Goal: Task Accomplishment & Management: Manage account settings

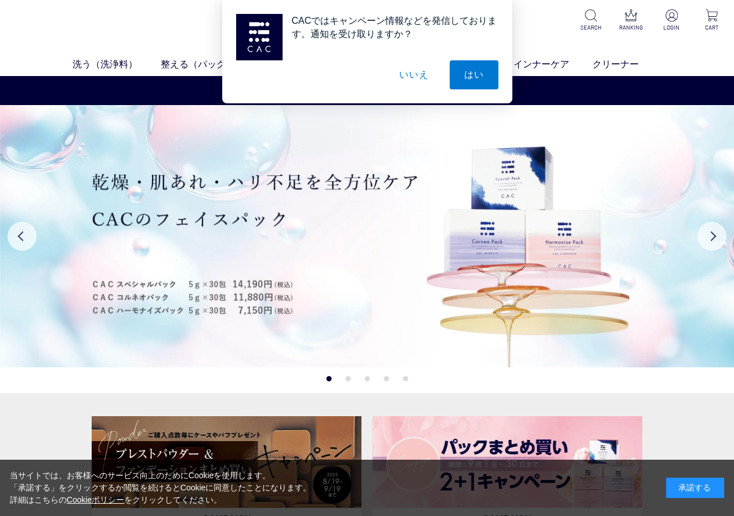
click at [414, 73] on button "いいえ" at bounding box center [414, 74] width 58 height 29
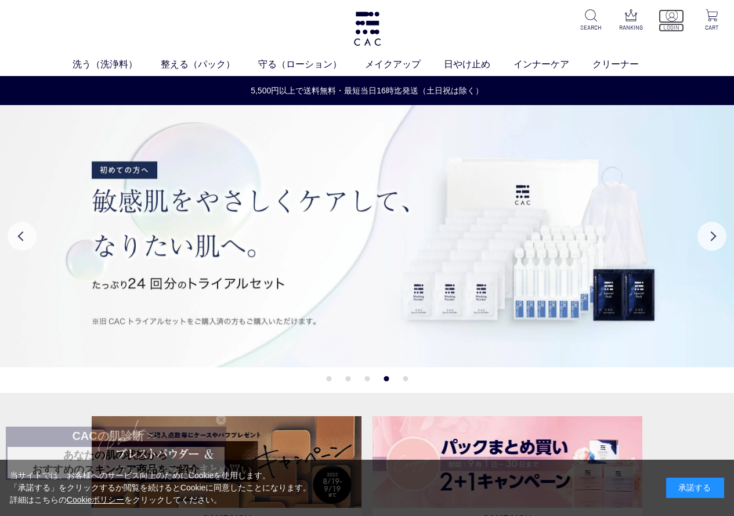
click at [668, 20] on img at bounding box center [671, 15] width 12 height 12
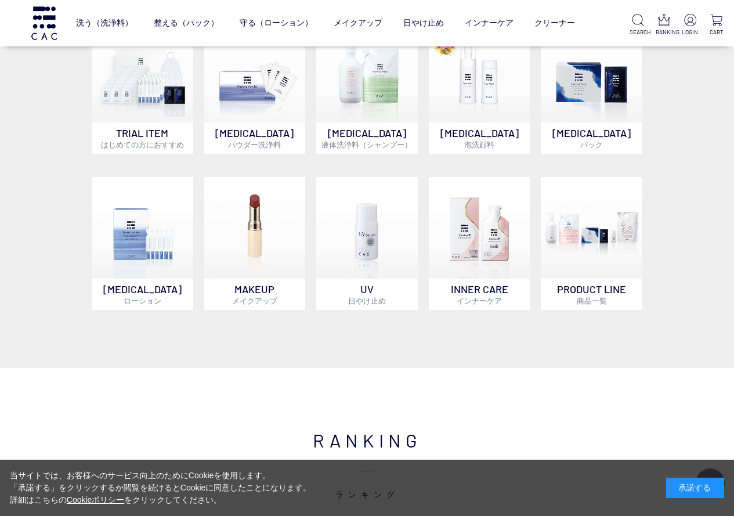
scroll to position [1044, 0]
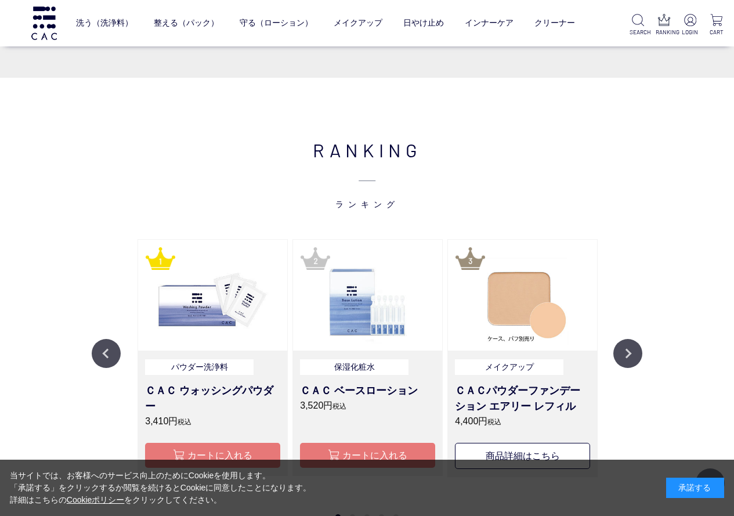
click at [696, 490] on div "承諾する" at bounding box center [695, 487] width 58 height 20
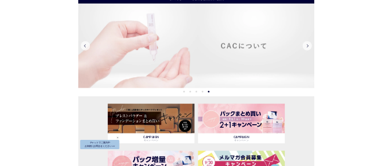
scroll to position [0, 0]
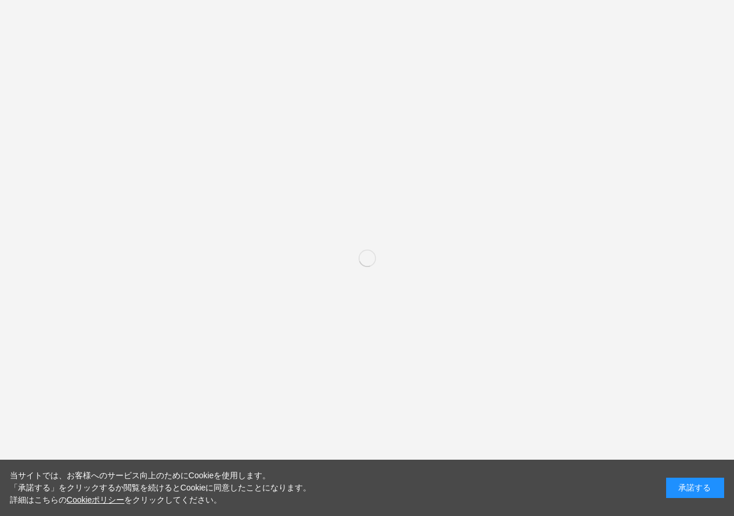
click at [697, 494] on div "承諾する" at bounding box center [695, 487] width 58 height 20
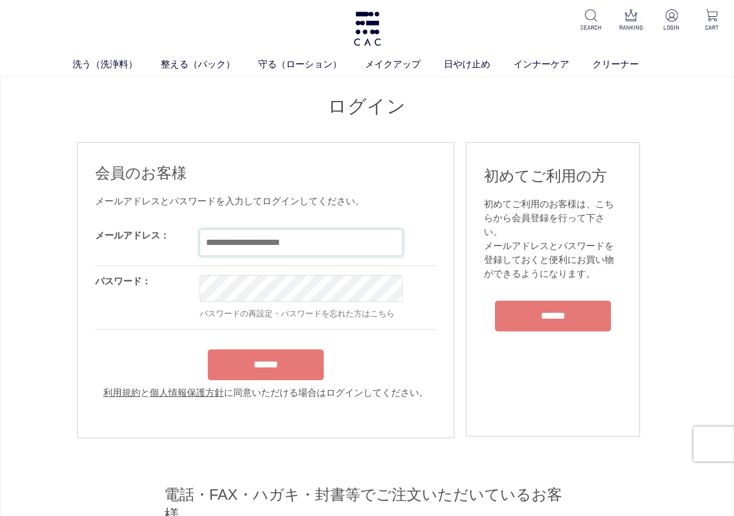
click at [216, 245] on input "email" at bounding box center [301, 242] width 203 height 27
